Goal: Information Seeking & Learning: Stay updated

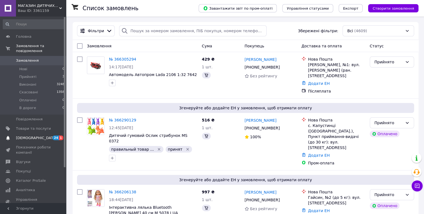
click at [23, 138] on span "[DEMOGRAPHIC_DATA]" at bounding box center [36, 137] width 41 height 5
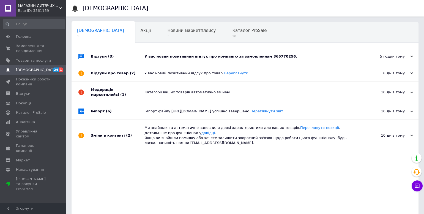
click at [178, 54] on div "У вас новий позитивний відгук про компанію за замовленням 365770256." at bounding box center [250, 56] width 213 height 5
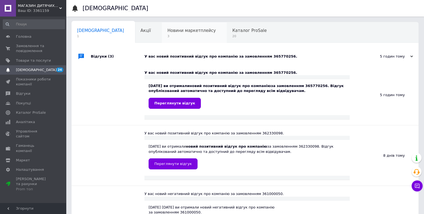
click at [167, 34] on span "3" at bounding box center [191, 36] width 48 height 4
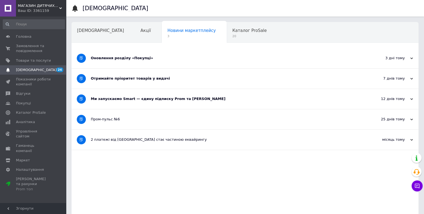
click at [136, 78] on div "Отримайте пріоритет товарів у видачі" at bounding box center [224, 78] width 267 height 5
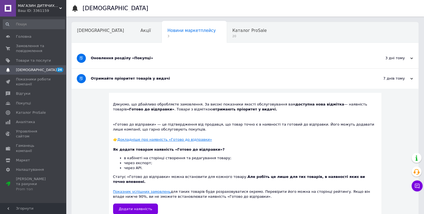
click at [104, 60] on div "Оновлення розділу «Покупці»" at bounding box center [224, 58] width 267 height 5
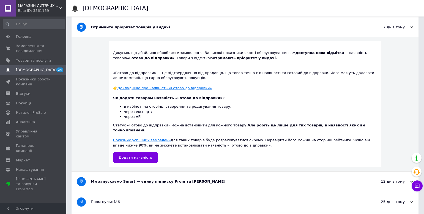
scroll to position [159, 0]
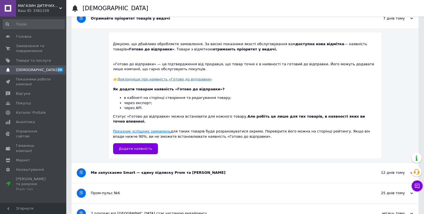
click at [113, 170] on div "Ми запускаємо Smart — єдину підписку Prom та [PERSON_NAME]" at bounding box center [224, 172] width 267 height 5
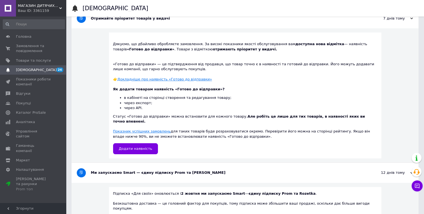
scroll to position [281, 0]
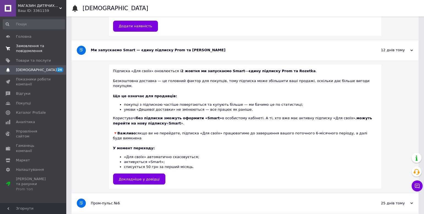
click at [23, 47] on span "Замовлення та повідомлення" at bounding box center [33, 48] width 35 height 10
